Goal: Navigation & Orientation: Find specific page/section

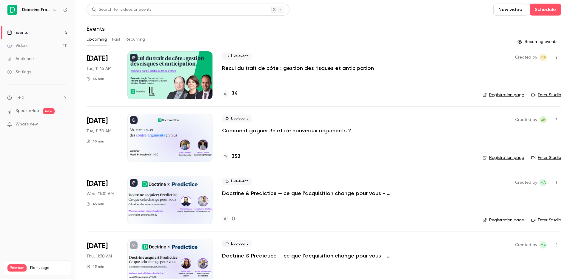
click at [50, 10] on h6 "Doctrine France" at bounding box center [36, 10] width 28 height 6
click at [54, 9] on icon "button" at bounding box center [54, 9] width 5 height 5
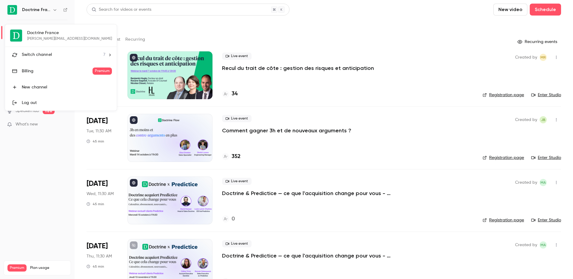
click at [58, 52] on div "Switch channel 7" at bounding box center [63, 55] width 83 height 6
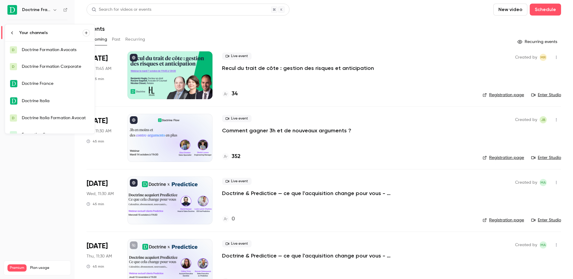
click at [74, 53] on link "D Doctrine Formation Avocats" at bounding box center [49, 49] width 89 height 17
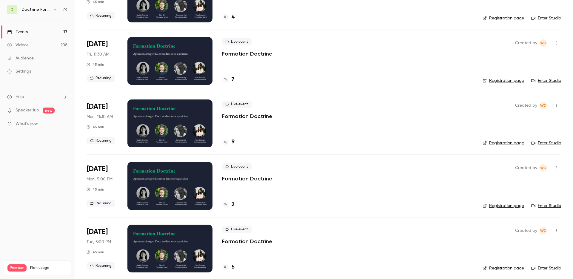
scroll to position [140, 0]
click at [53, 10] on icon "button" at bounding box center [54, 9] width 5 height 5
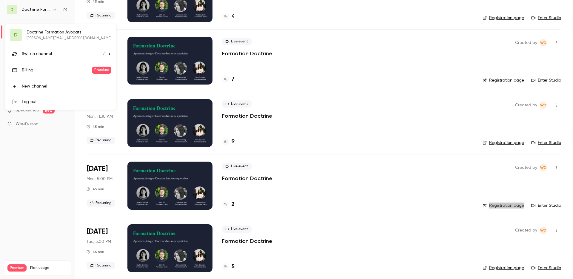
click at [53, 10] on div at bounding box center [286, 139] width 573 height 279
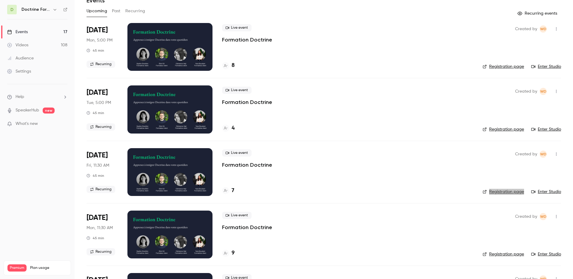
scroll to position [0, 0]
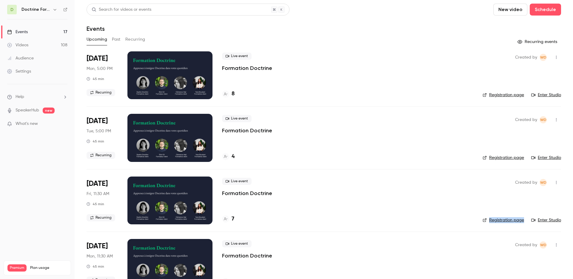
click at [101, 70] on span "Mon, 5:00 PM" at bounding box center [99, 69] width 26 height 6
